Goal: Find specific page/section

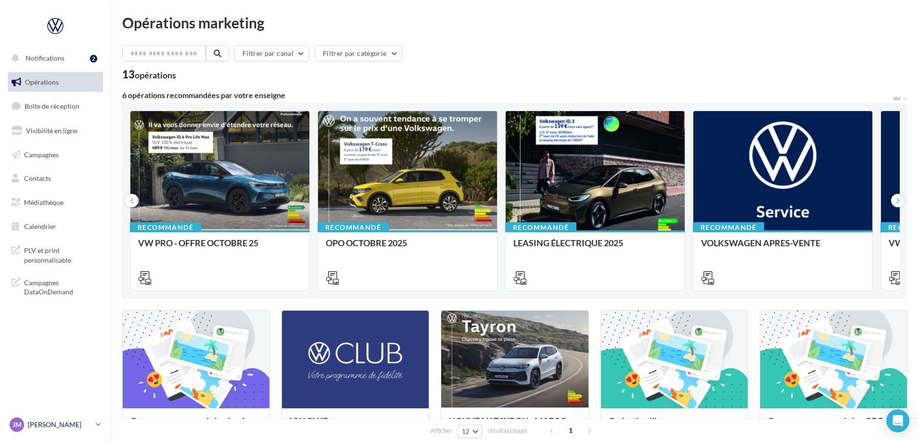
click at [64, 423] on p "[PERSON_NAME]" at bounding box center [60, 425] width 64 height 10
click at [67, 418] on div "JM Julie MARTIN vw-juma-33140" at bounding box center [51, 425] width 82 height 14
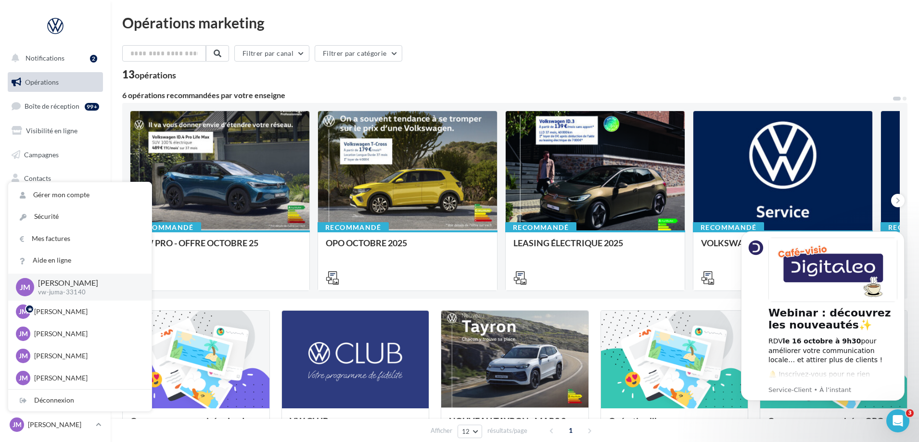
click at [410, 90] on div "Filtrer par canal Filtrer par catégorie 13 opérations 6 opérations recommandées…" at bounding box center [514, 357] width 785 height 625
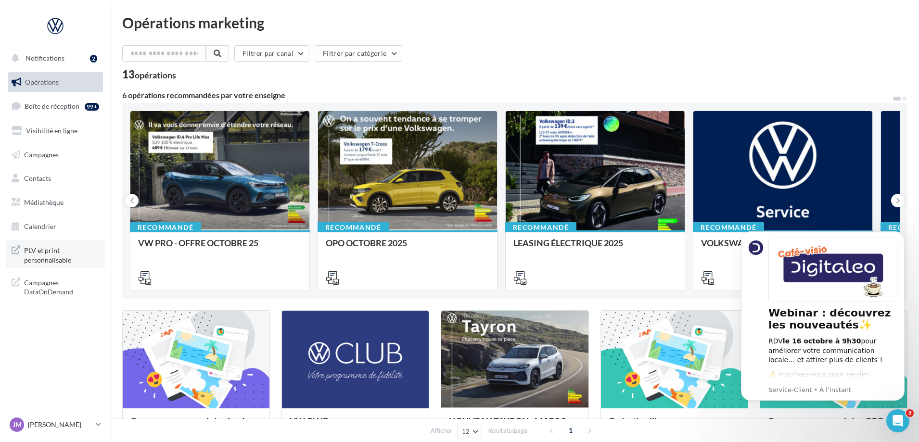
click at [38, 261] on span "PLV et print personnalisable" at bounding box center [61, 254] width 75 height 21
